Goal: Information Seeking & Learning: Learn about a topic

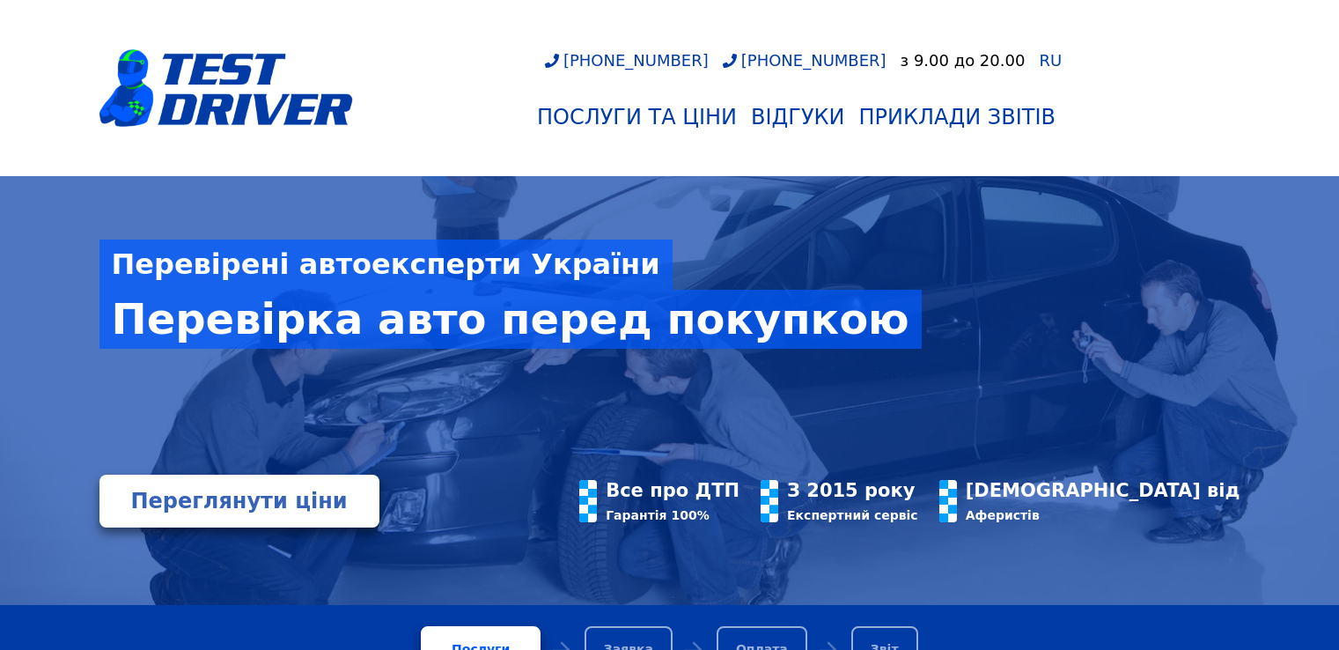
scroll to position [88, 0]
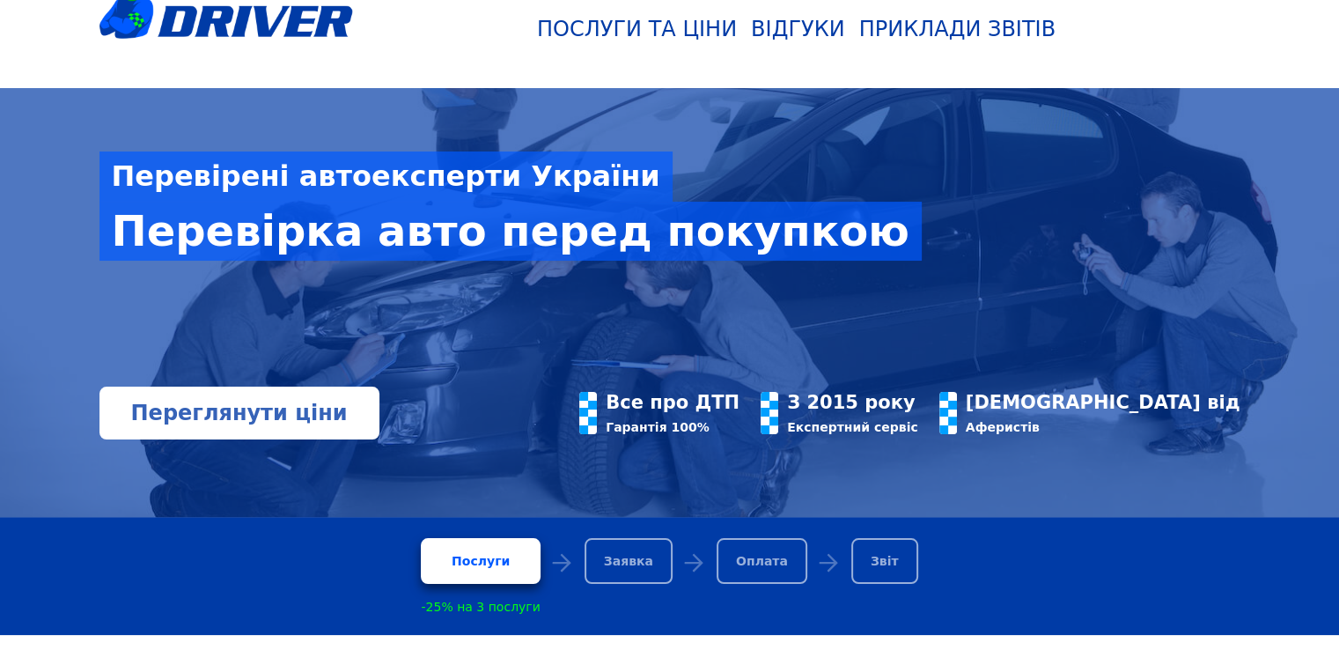
click at [231, 430] on link "Переглянути ціни" at bounding box center [239, 412] width 280 height 53
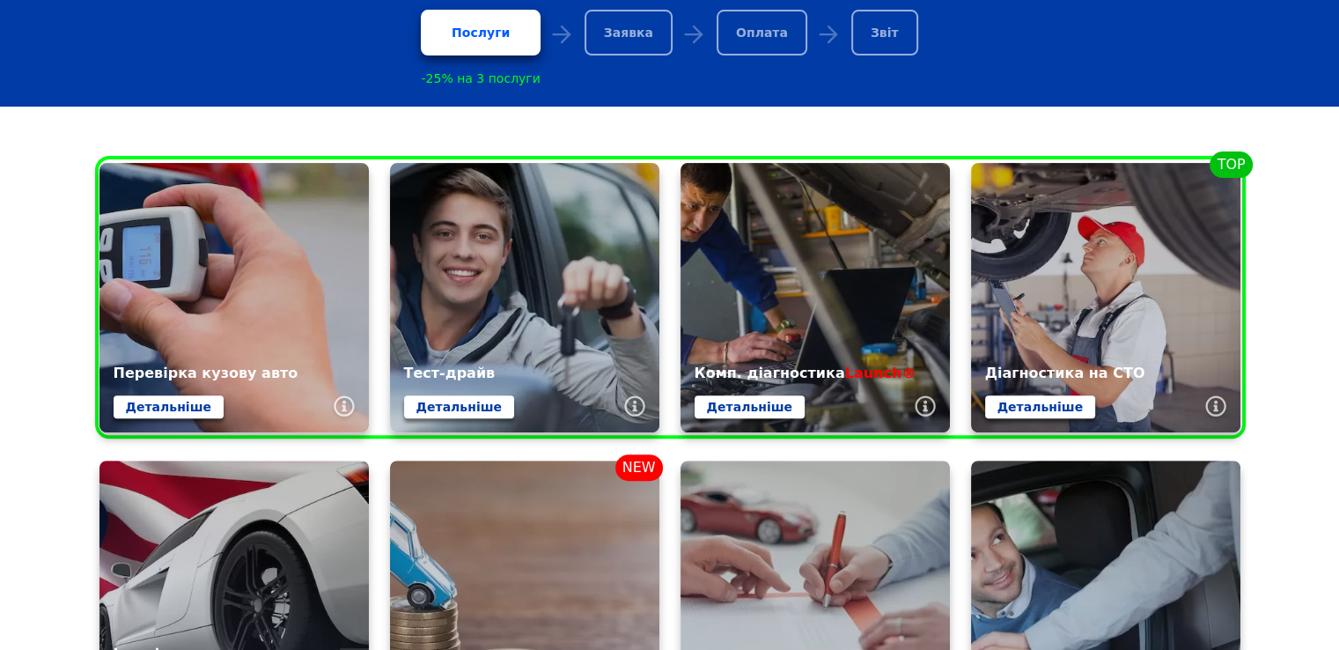
scroll to position [176, 0]
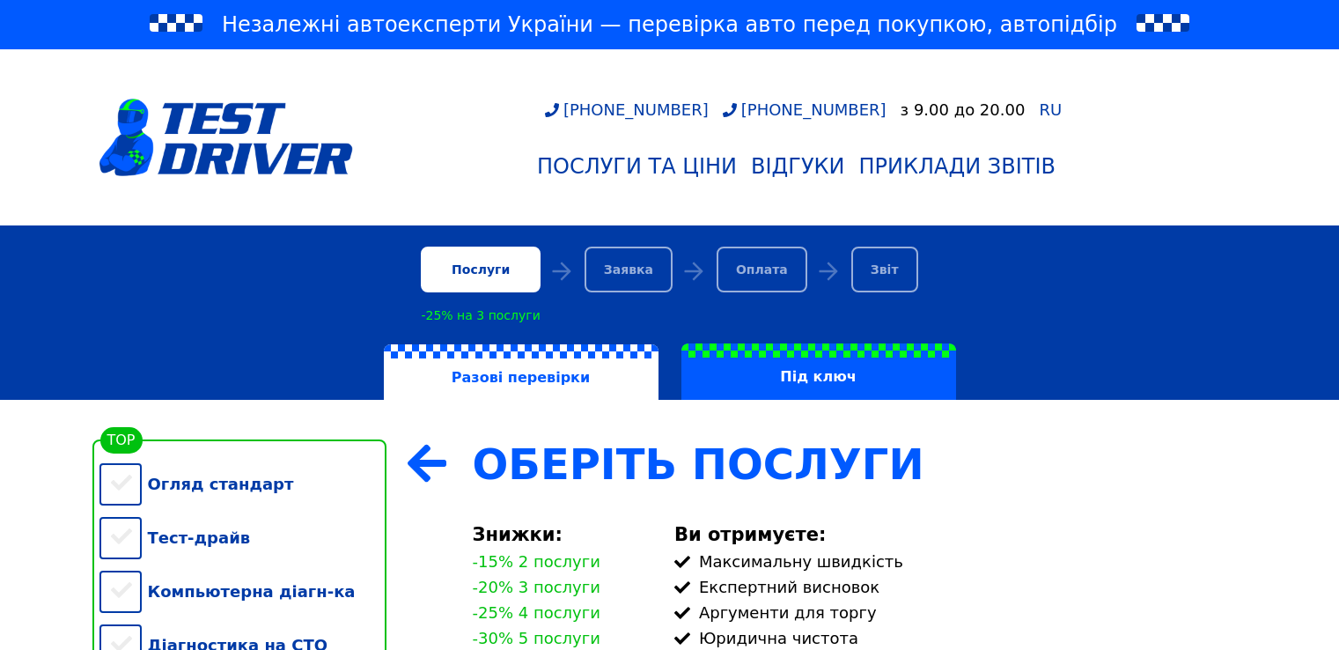
scroll to position [264, 0]
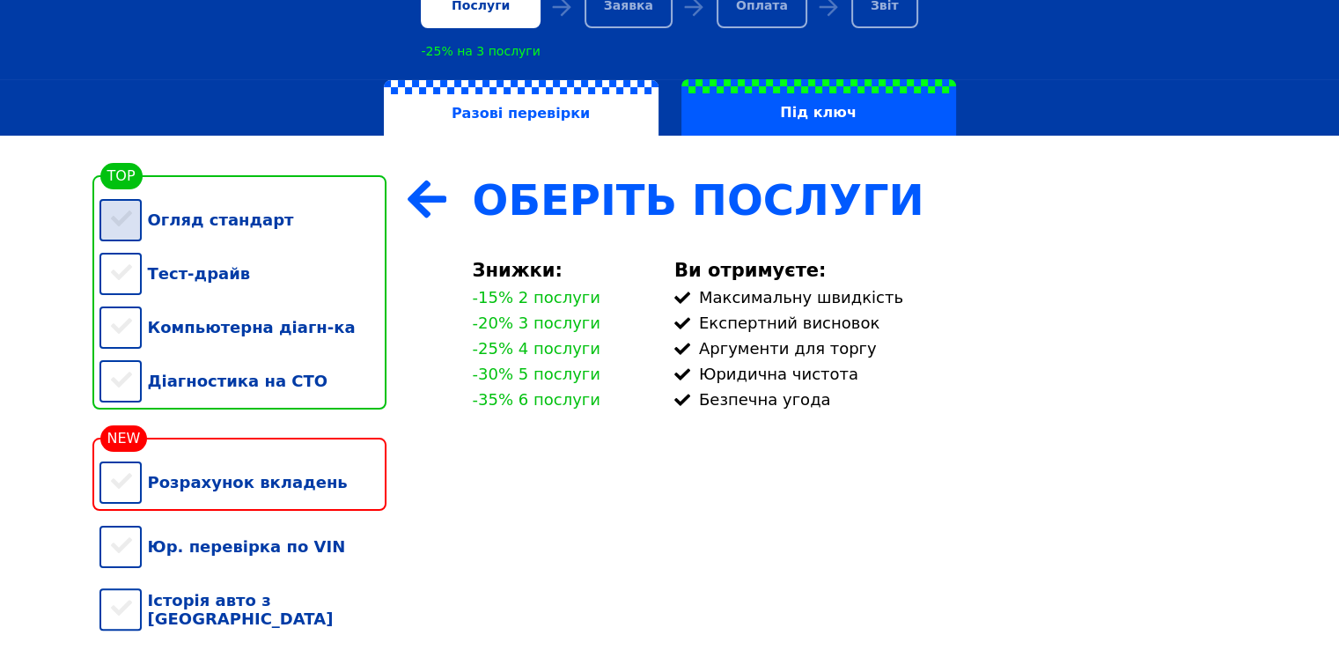
click at [136, 224] on div "Огляд стандарт" at bounding box center [242, 220] width 287 height 54
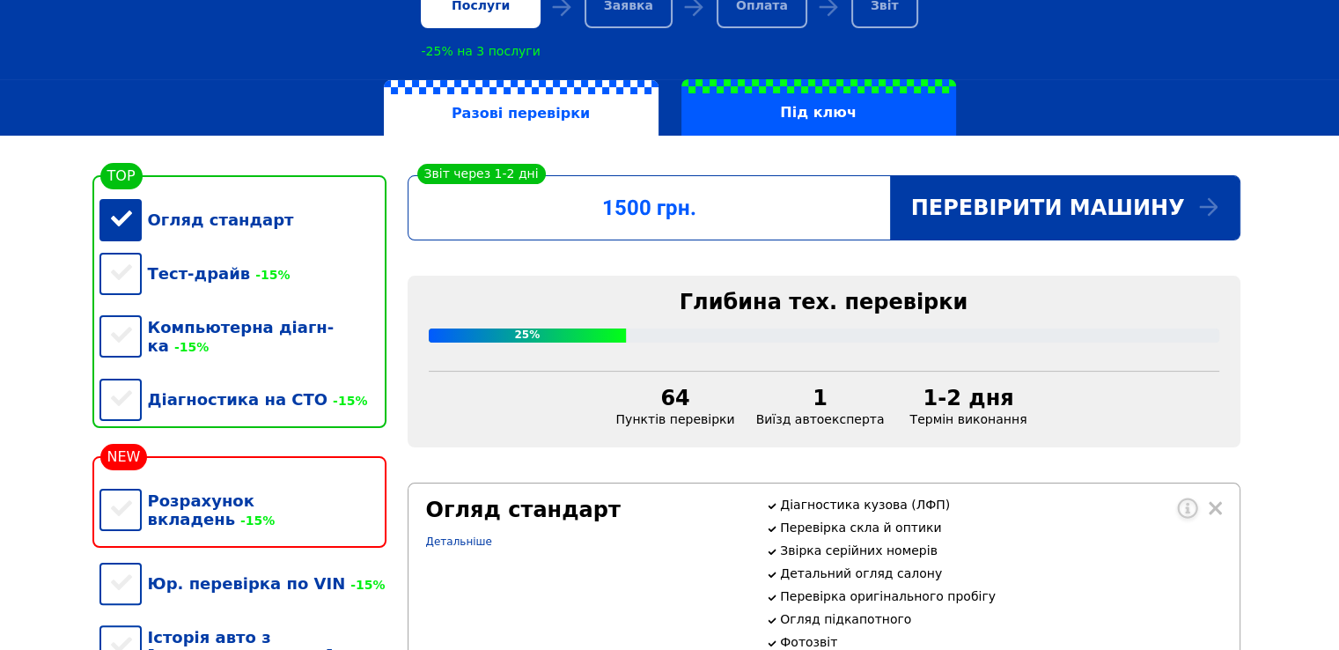
scroll to position [440, 0]
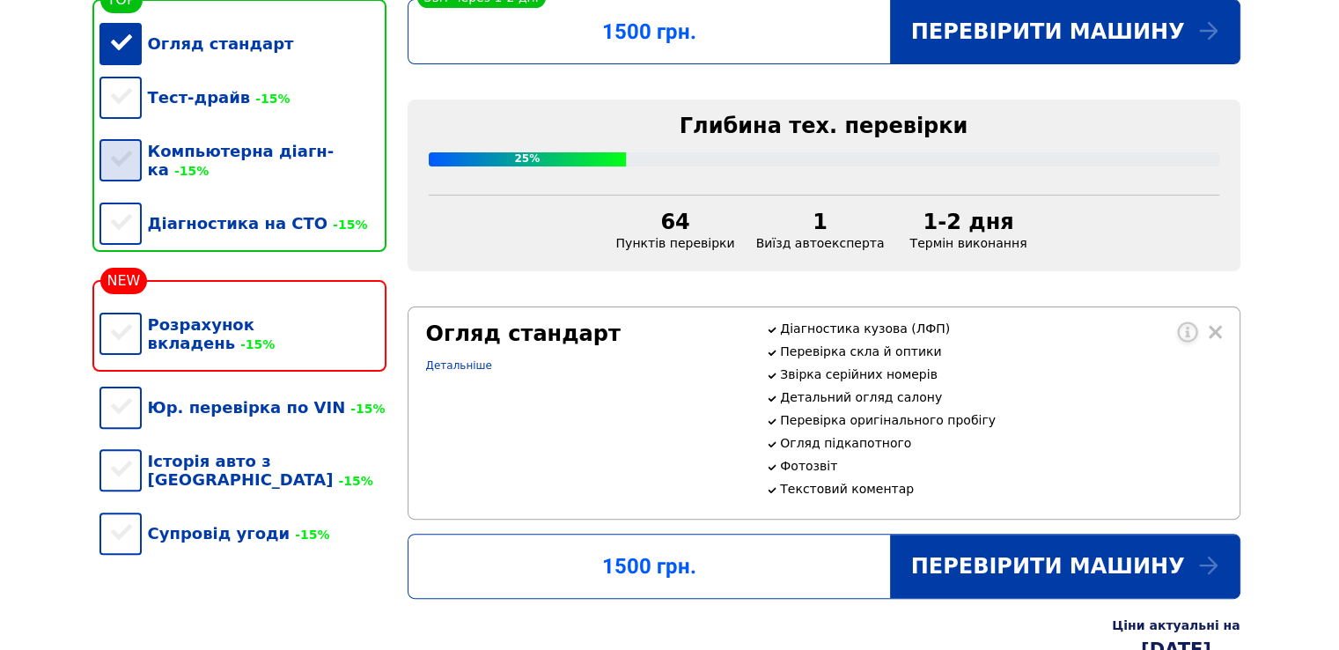
click at [121, 178] on div "Компьютерна діагн-ка -15%" at bounding box center [242, 160] width 287 height 72
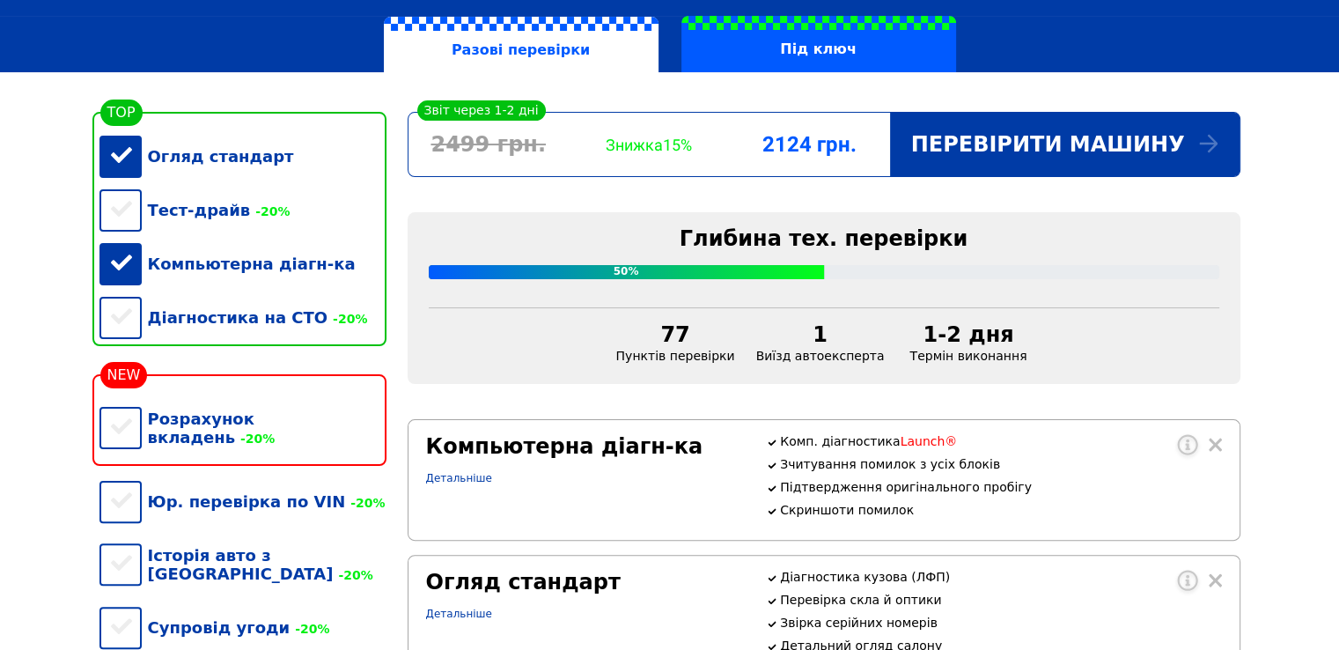
scroll to position [320, 0]
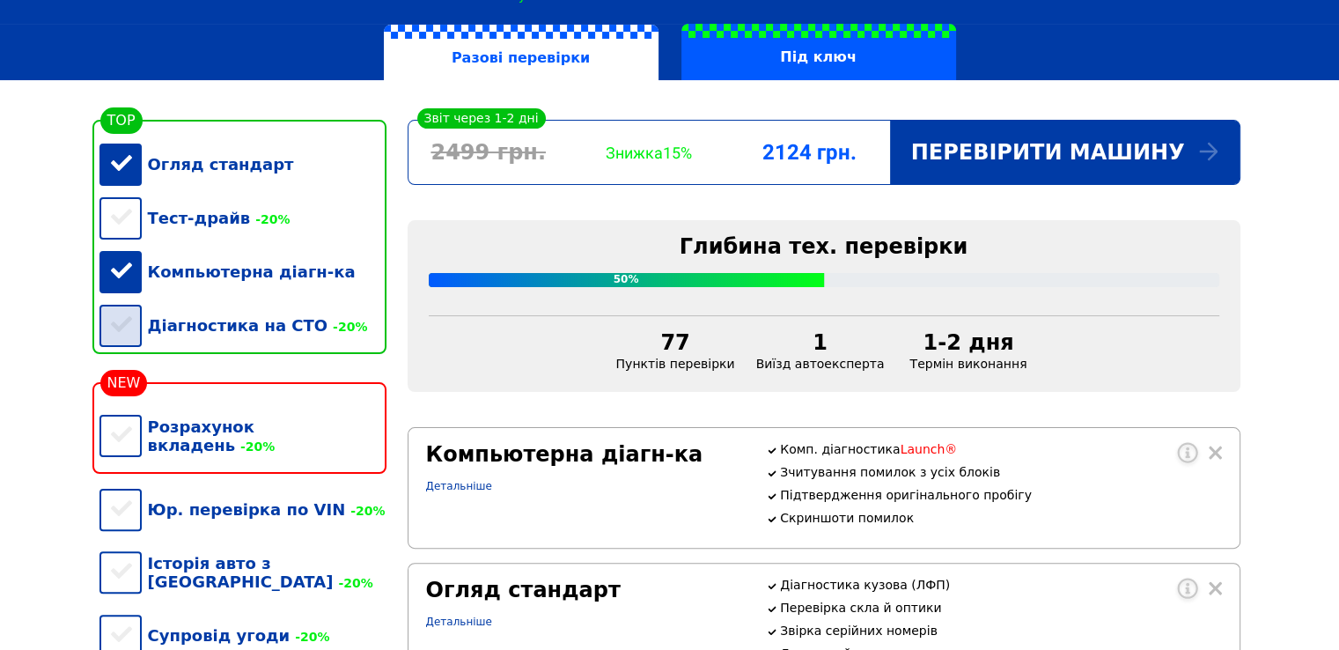
click at [134, 334] on div "Діагностика на СТО -20%" at bounding box center [242, 325] width 287 height 54
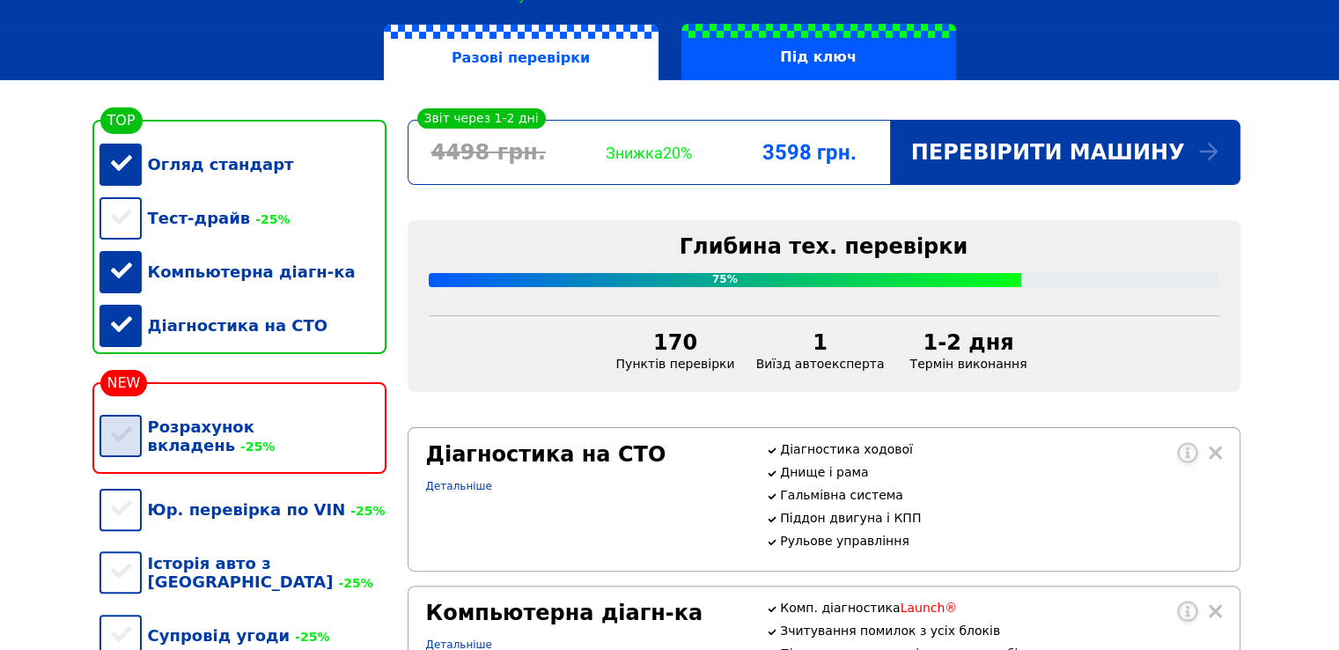
click at [131, 437] on div "Розрахунок вкладень -25%" at bounding box center [242, 436] width 287 height 72
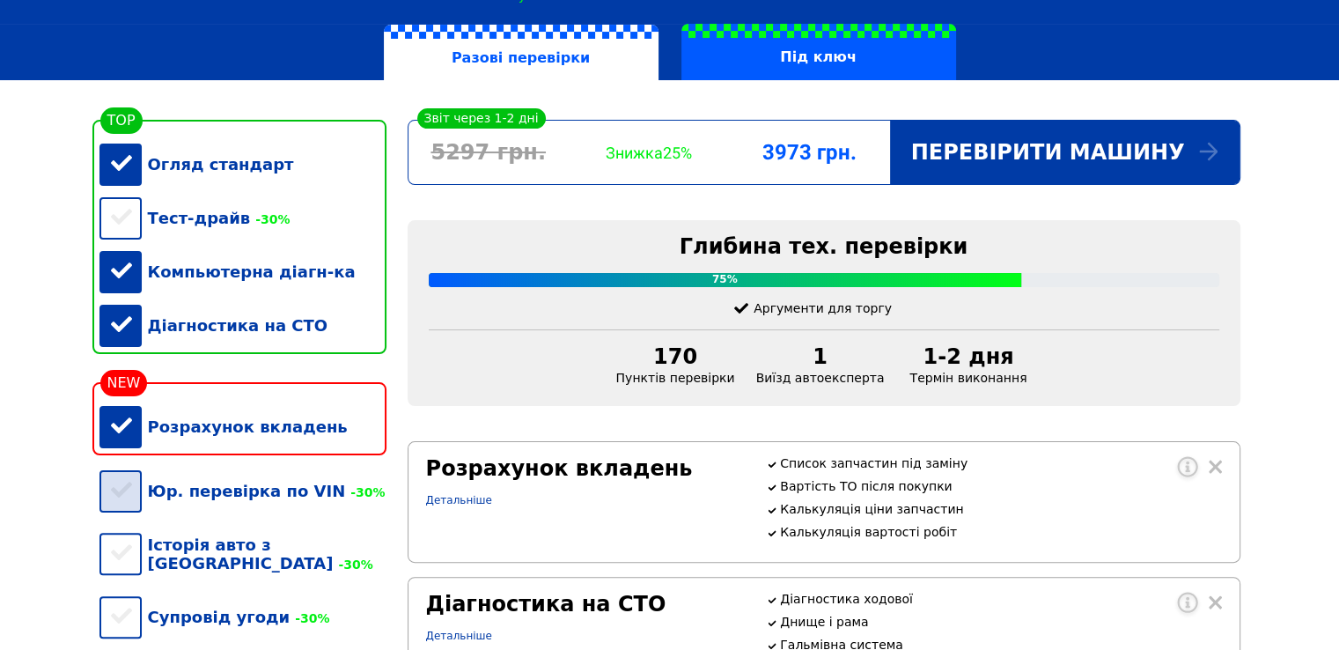
click at [113, 518] on div "Юр. перевірка по VIN -30%" at bounding box center [242, 491] width 287 height 54
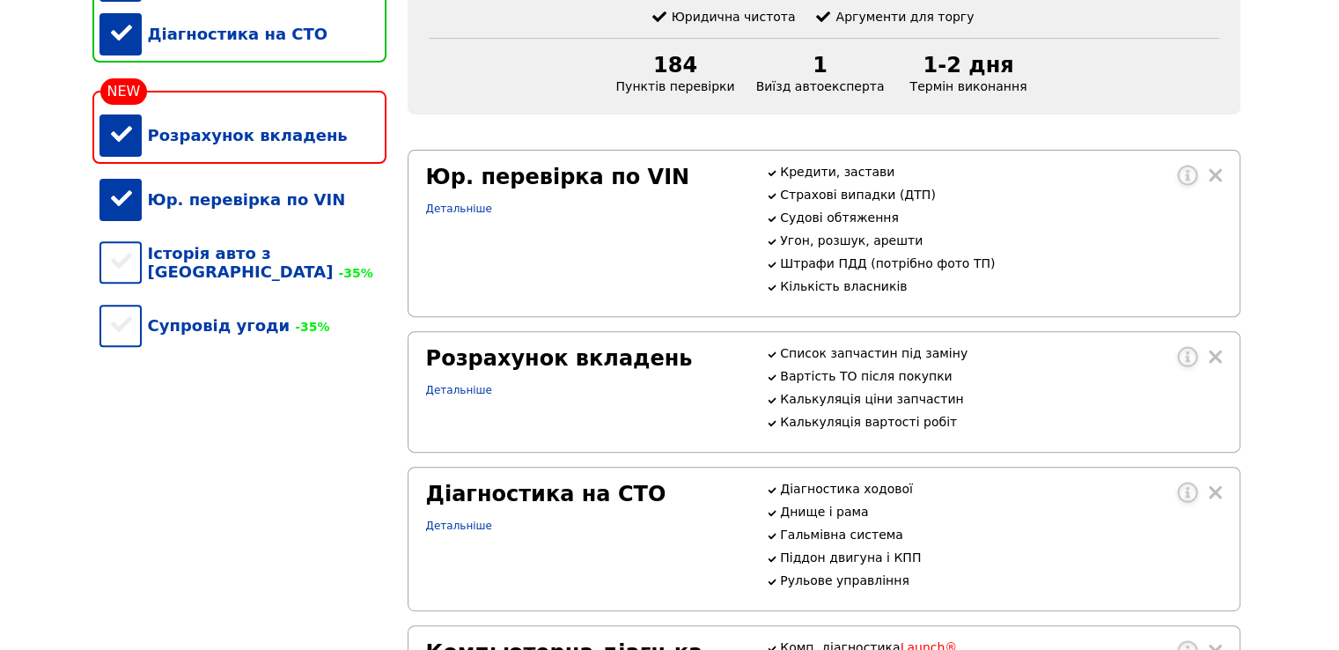
scroll to position [672, 0]
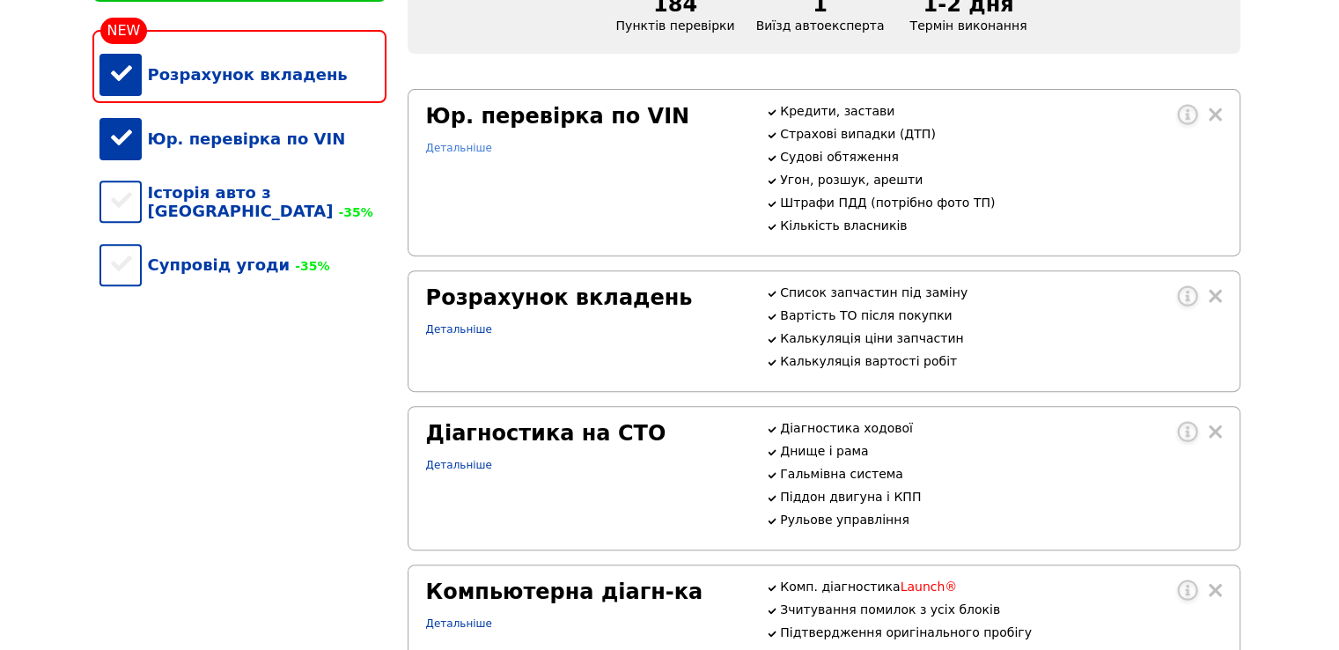
click at [449, 154] on link "Детальніше" at bounding box center [459, 148] width 66 height 12
click at [450, 335] on link "Детальніше" at bounding box center [459, 329] width 66 height 12
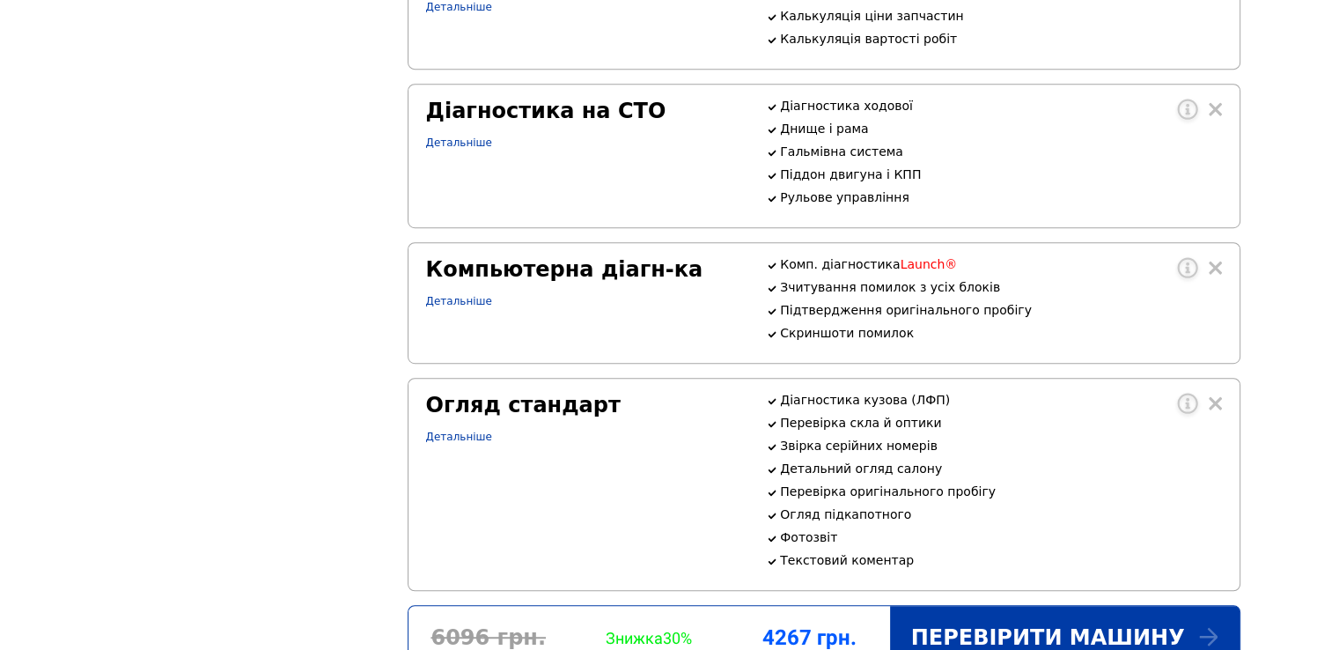
scroll to position [1024, 0]
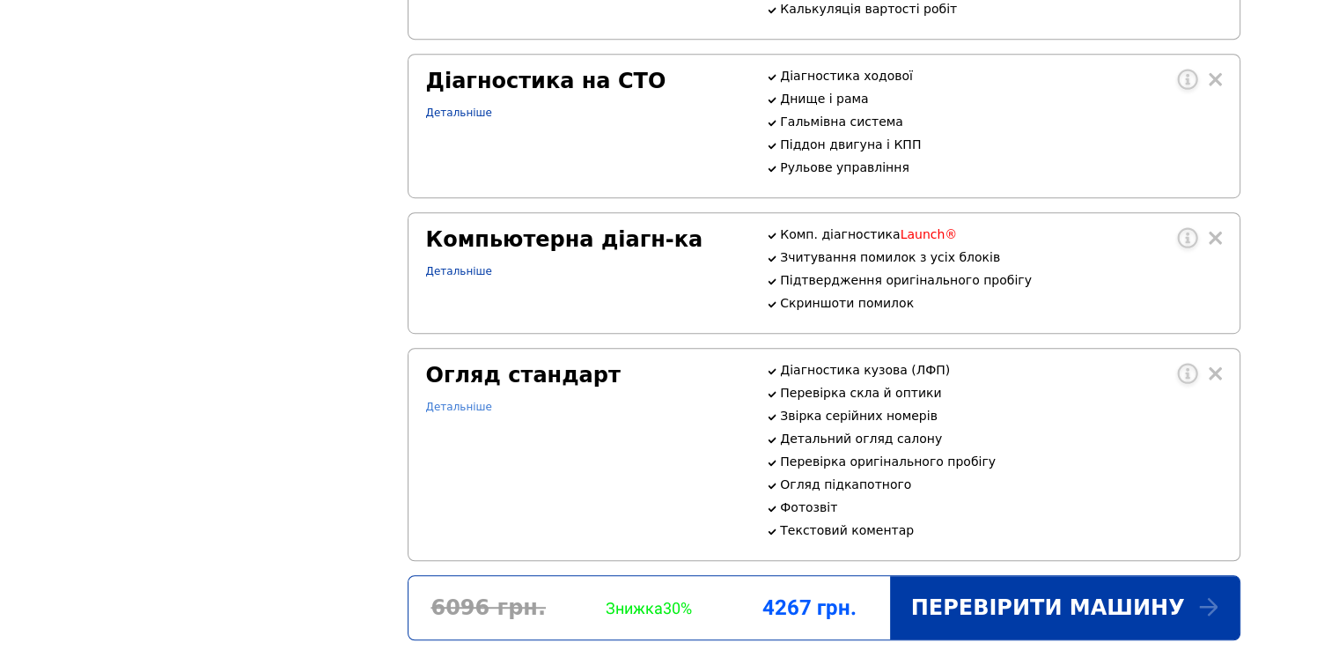
click at [474, 413] on link "Детальніше" at bounding box center [459, 407] width 66 height 12
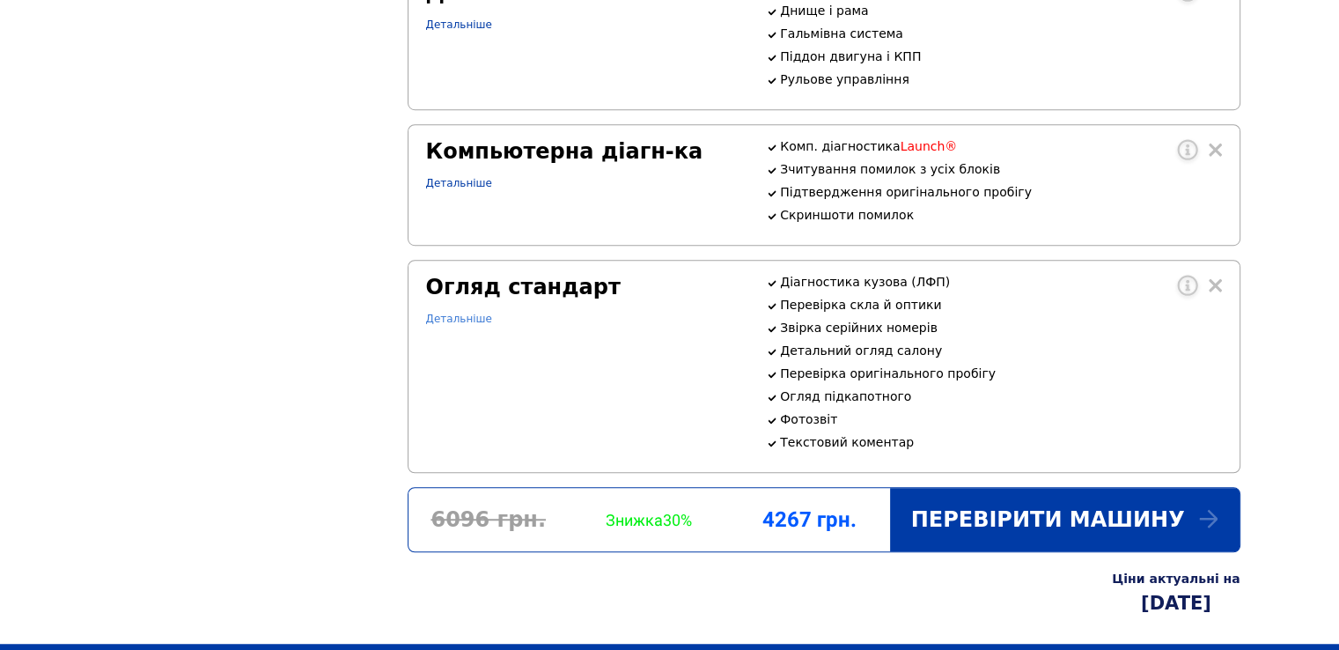
click at [479, 325] on link "Детальніше" at bounding box center [459, 318] width 66 height 12
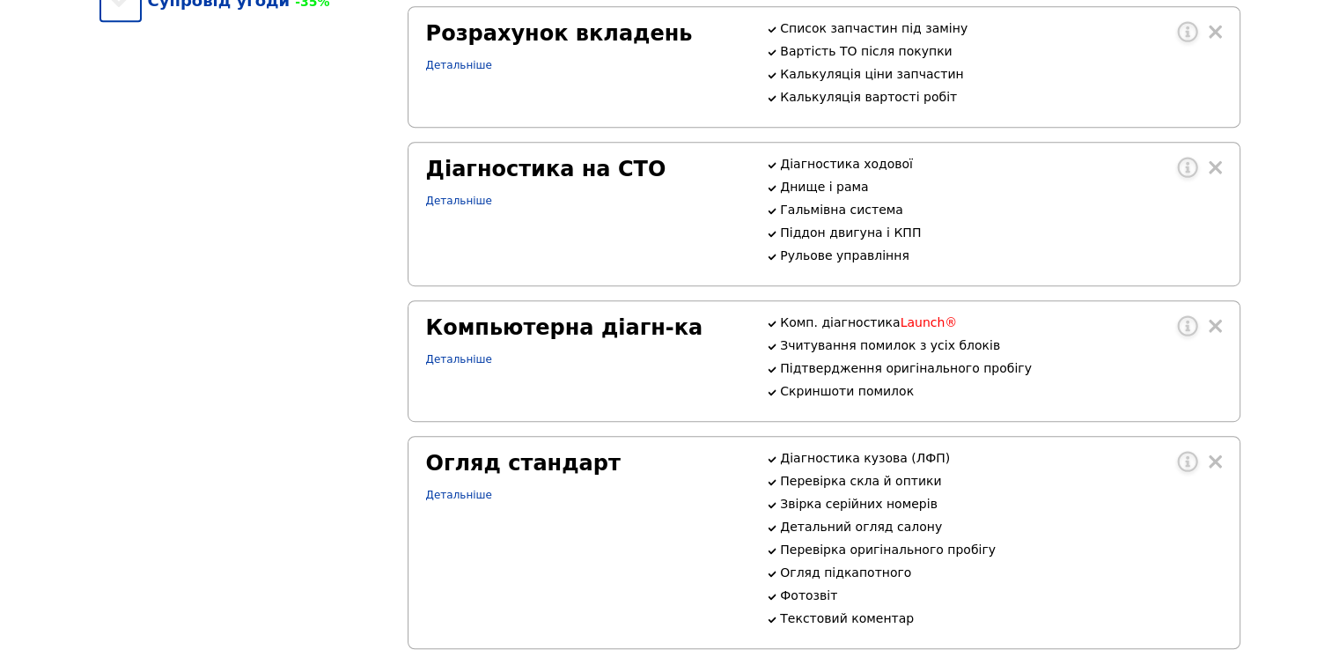
scroll to position [760, 0]
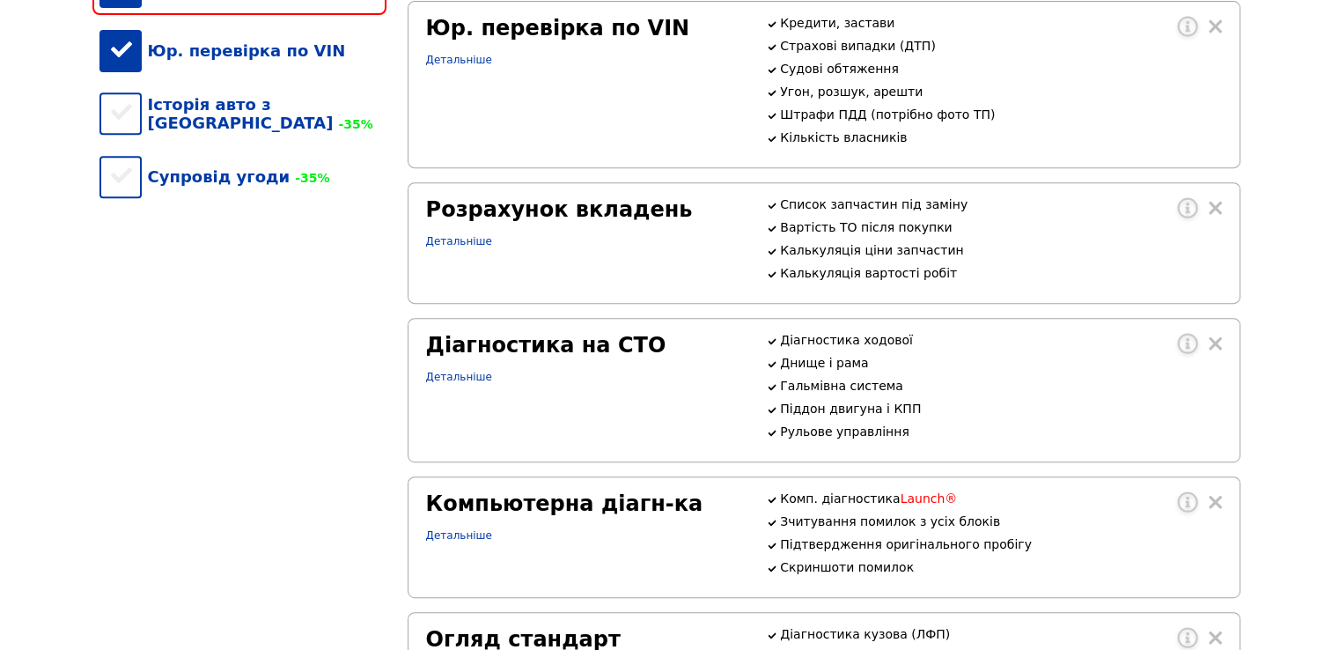
click at [439, 403] on div "Діагностика на СТО Детальніше" at bounding box center [585, 390] width 341 height 114
click at [443, 383] on link "Детальніше" at bounding box center [459, 377] width 66 height 12
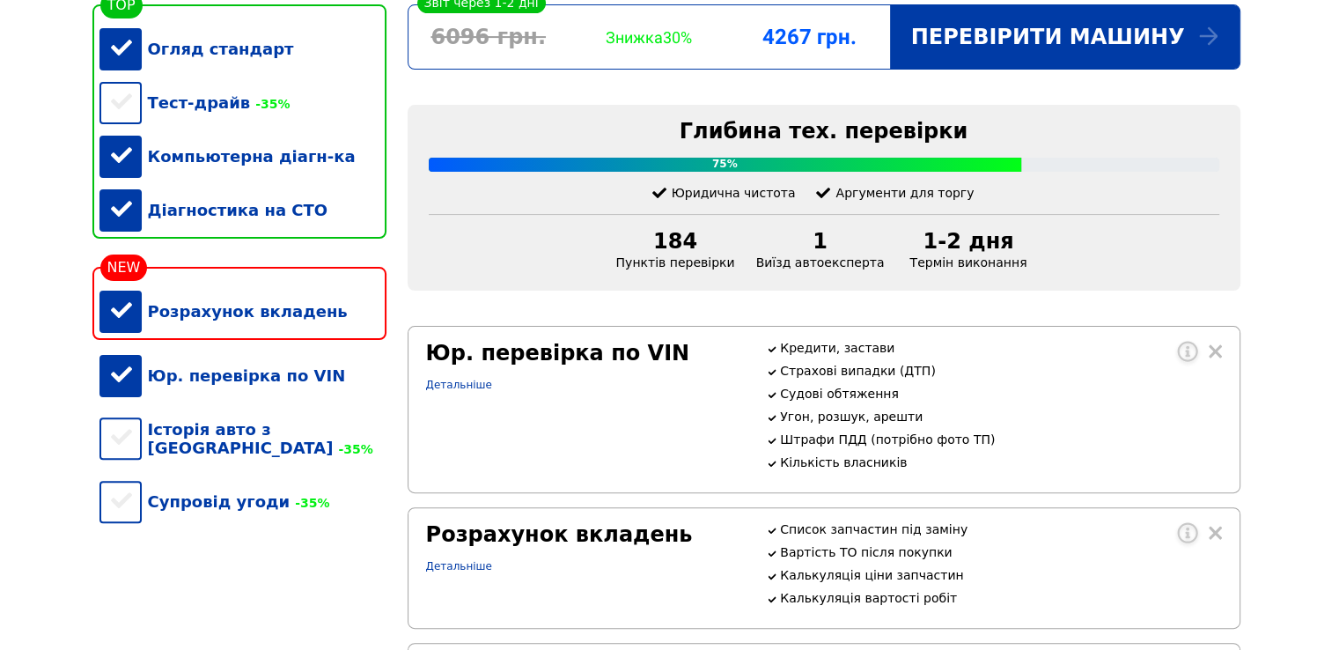
scroll to position [440, 0]
